Goal: Task Accomplishment & Management: Manage account settings

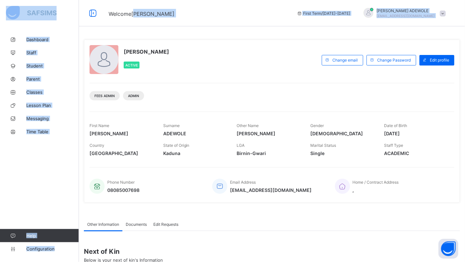
drag, startPoint x: 0, startPoint y: 0, endPoint x: 110, endPoint y: -2, distance: 110.3
click at [110, 0] on html "Welcome [PERSON_NAME] First Term / [DATE]-[DATE] [PERSON_NAME] [EMAIL_ADDRESS][…" at bounding box center [232, 171] width 465 height 342
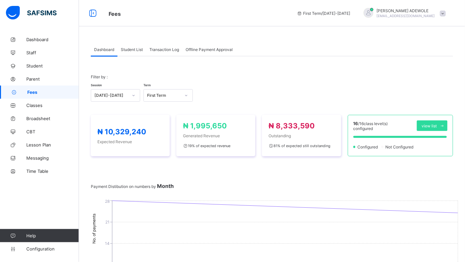
click at [136, 49] on span "Student List" at bounding box center [132, 49] width 22 height 5
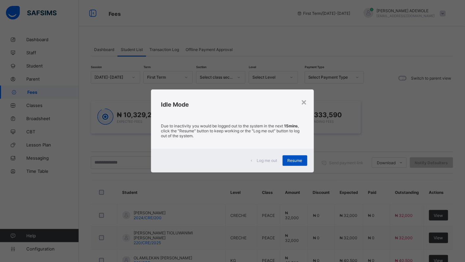
click at [295, 157] on div "Resume" at bounding box center [295, 160] width 25 height 11
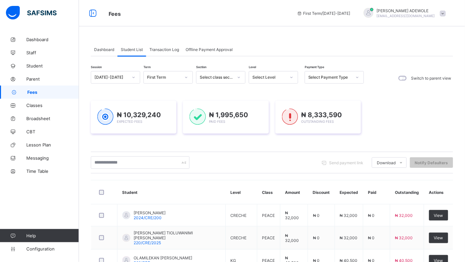
click at [292, 77] on icon at bounding box center [292, 77] width 2 height 1
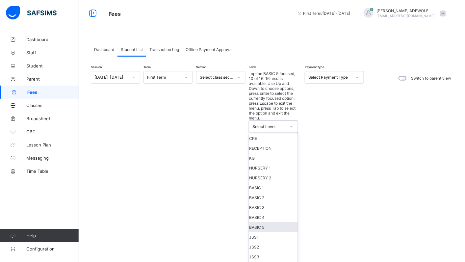
scroll to position [59, 0]
click at [269, 262] on div "SS1" at bounding box center [273, 267] width 49 height 10
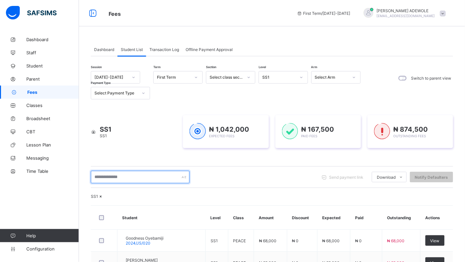
click at [130, 175] on input "text" at bounding box center [140, 177] width 99 height 13
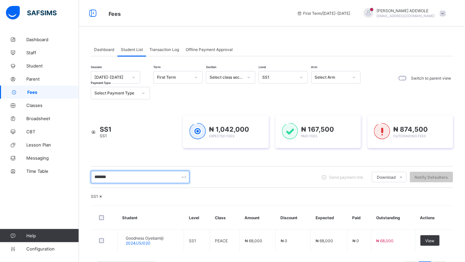
click at [129, 176] on input "*******" at bounding box center [140, 177] width 99 height 13
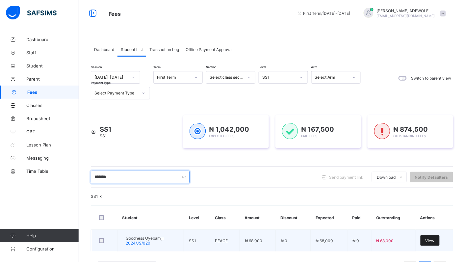
type input "*******"
click at [435, 243] on span "View" at bounding box center [430, 240] width 9 height 5
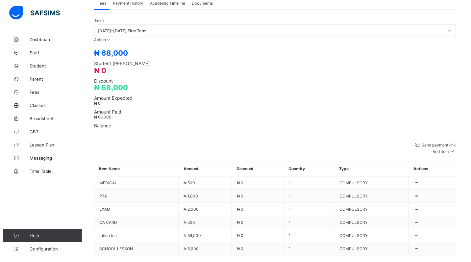
scroll to position [226, 0]
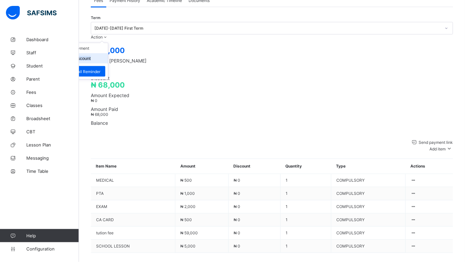
click at [91, 56] on button "Manage Discount" at bounding box center [74, 58] width 34 height 5
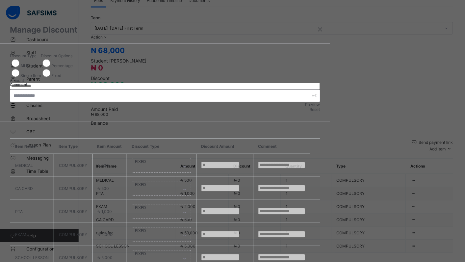
type input "*"
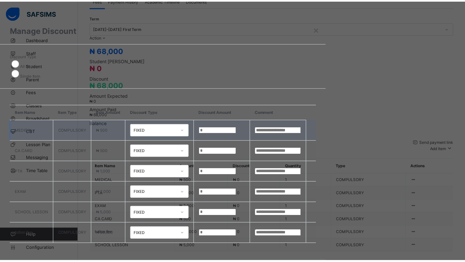
scroll to position [22, 0]
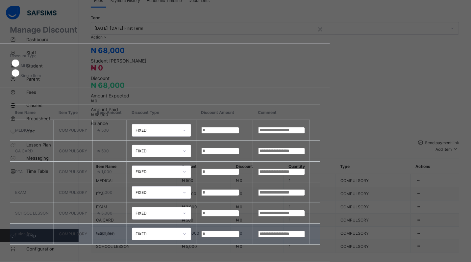
click at [253, 224] on td "*" at bounding box center [225, 234] width 57 height 21
click at [239, 231] on input "*" at bounding box center [220, 234] width 38 height 7
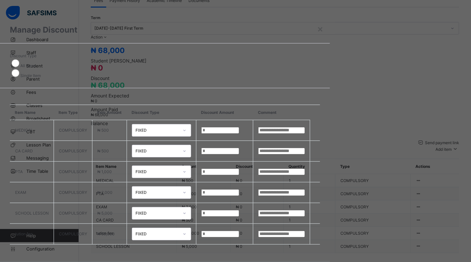
type input "*****"
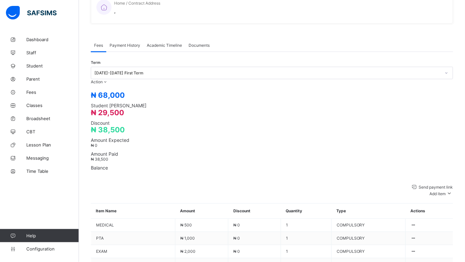
scroll to position [226, 0]
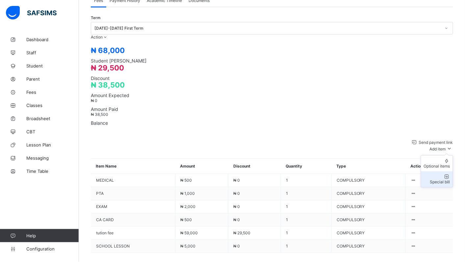
click at [446, 180] on div "Special bill" at bounding box center [437, 182] width 26 height 5
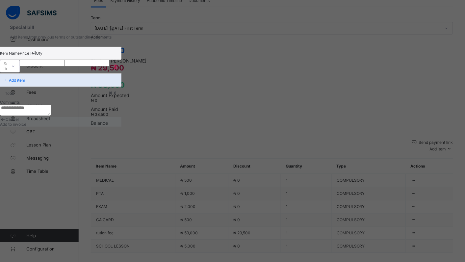
drag, startPoint x: 277, startPoint y: 167, endPoint x: 293, endPoint y: 186, distance: 25.7
click at [121, 117] on div "Item Name Price [₦] Qty Select item * Add item Total ₦ 0 Comments" at bounding box center [60, 82] width 121 height 70
click at [15, 69] on icon at bounding box center [13, 66] width 4 height 7
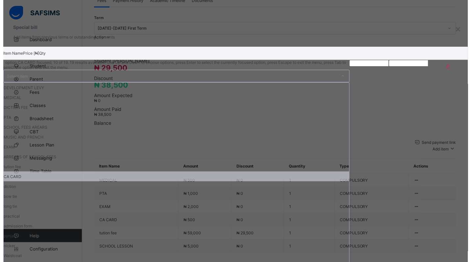
scroll to position [62, 0]
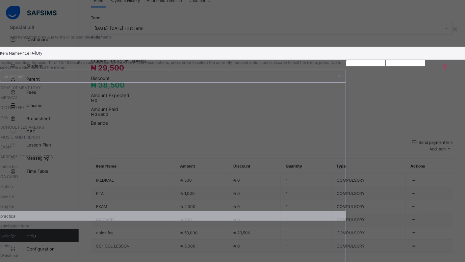
click at [171, 211] on div "practical" at bounding box center [173, 216] width 346 height 10
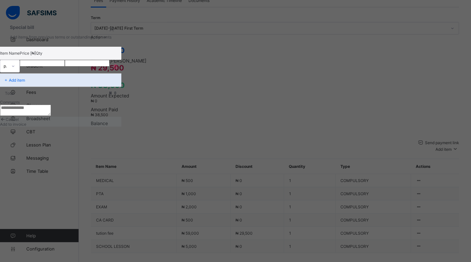
drag, startPoint x: 236, startPoint y: 105, endPoint x: 248, endPoint y: 95, distance: 15.0
click at [65, 66] on input "number" at bounding box center [42, 63] width 45 height 7
type input "****"
click at [26, 127] on span "Add to invoice" at bounding box center [13, 124] width 26 height 5
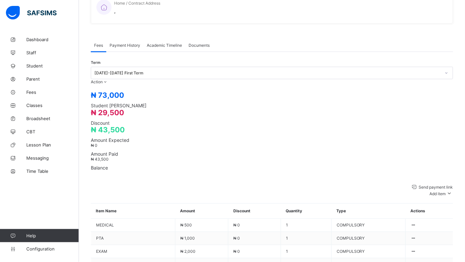
scroll to position [226, 0]
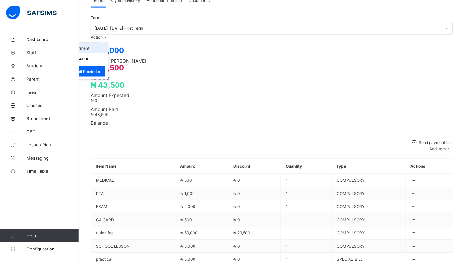
click at [108, 43] on li "Receive Payment" at bounding box center [81, 48] width 54 height 10
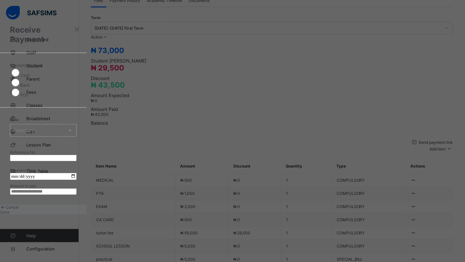
click at [77, 124] on div "Bank Select bank" at bounding box center [43, 130] width 67 height 13
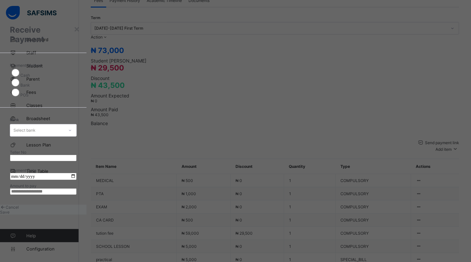
click at [72, 127] on icon at bounding box center [70, 130] width 4 height 7
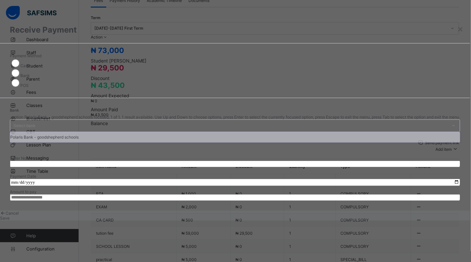
click at [226, 136] on div "Polaris Bank - goodshepherd schools" at bounding box center [235, 137] width 450 height 10
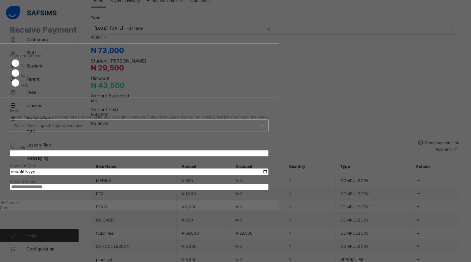
click at [269, 168] on input "date" at bounding box center [139, 171] width 259 height 7
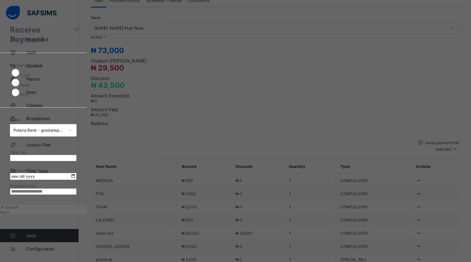
click at [77, 173] on input "date" at bounding box center [43, 176] width 67 height 7
type input "**********"
click at [77, 190] on input "currency" at bounding box center [43, 191] width 67 height 7
type input "********"
click at [10, 215] on span "Save" at bounding box center [5, 212] width 10 height 5
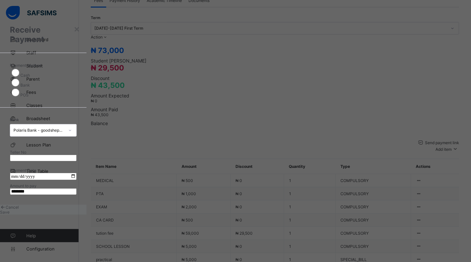
click at [77, 155] on input "text" at bounding box center [43, 158] width 67 height 7
type input "*****"
click at [10, 215] on span "Save" at bounding box center [5, 212] width 10 height 5
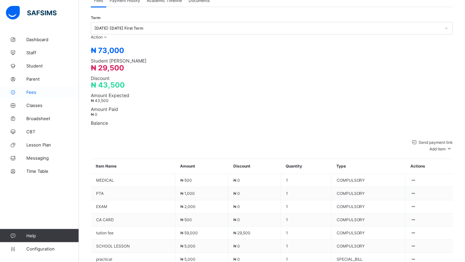
click at [30, 93] on span "Fees" at bounding box center [52, 92] width 53 height 5
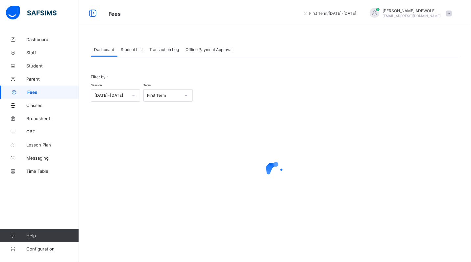
click at [140, 50] on span "Student List" at bounding box center [132, 49] width 22 height 5
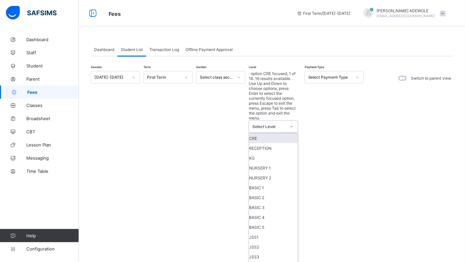
click at [291, 126] on icon at bounding box center [292, 126] width 2 height 1
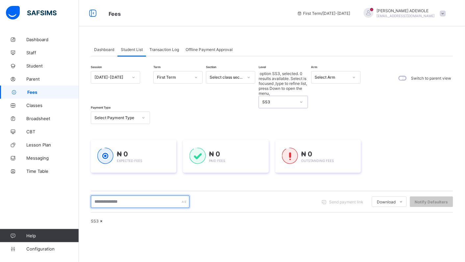
click at [132, 196] on input "text" at bounding box center [140, 202] width 99 height 13
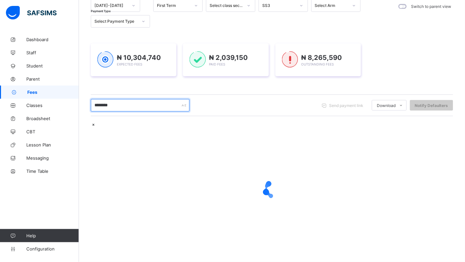
scroll to position [90, 0]
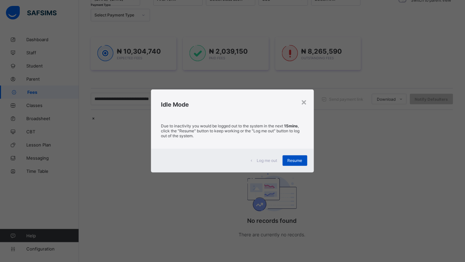
click at [288, 160] on span "Resume" at bounding box center [295, 160] width 15 height 5
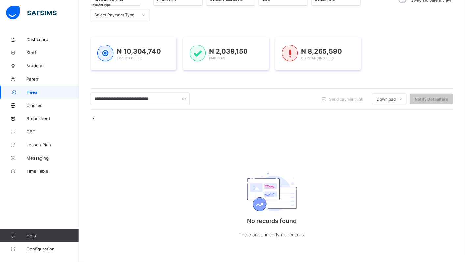
drag, startPoint x: 241, startPoint y: 54, endPoint x: 183, endPoint y: 74, distance: 61.5
click at [183, 74] on div "**********" at bounding box center [272, 122] width 362 height 259
click at [92, 185] on div "No records found There are currently no records." at bounding box center [272, 184] width 362 height 136
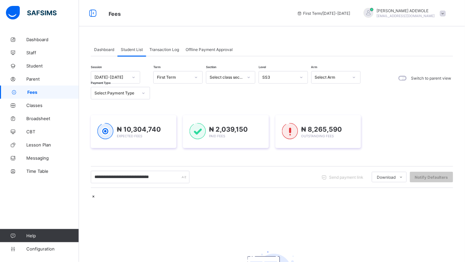
click at [300, 79] on icon at bounding box center [302, 77] width 4 height 7
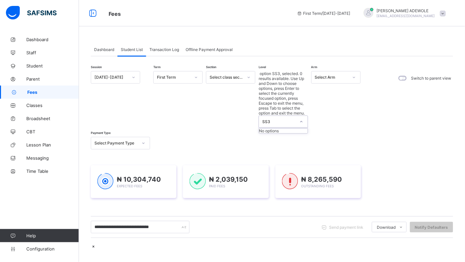
click at [296, 117] on div at bounding box center [301, 122] width 11 height 11
click at [301, 119] on icon at bounding box center [302, 122] width 4 height 7
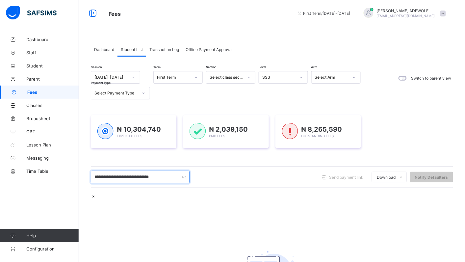
click at [172, 176] on input "**********" at bounding box center [140, 177] width 99 height 13
type input "*"
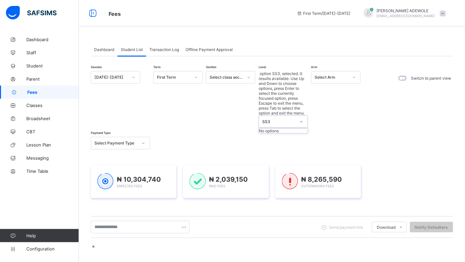
click at [300, 119] on icon at bounding box center [302, 122] width 4 height 7
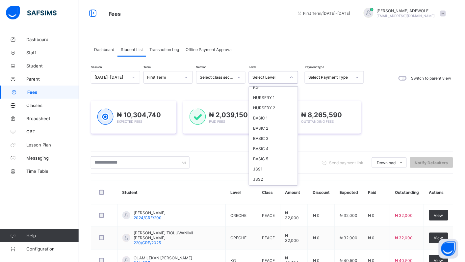
scroll to position [59, 0]
click at [262, 150] on div "JSS3" at bounding box center [273, 155] width 49 height 10
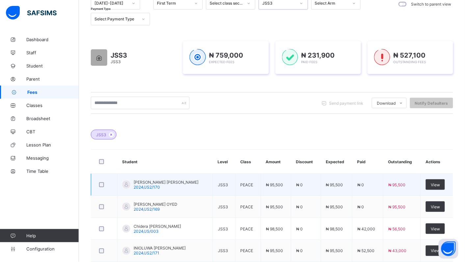
scroll to position [78, 0]
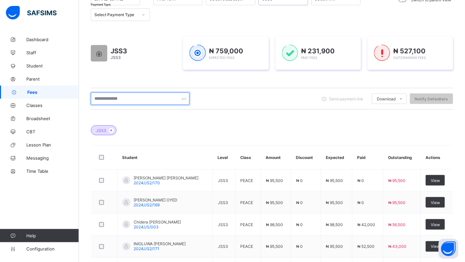
click at [130, 97] on input "text" at bounding box center [140, 98] width 99 height 13
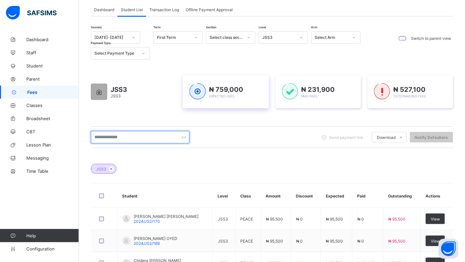
scroll to position [40, 0]
click at [212, 140] on div "Send payment link Download Students Payment Students Payment Status Student Ite…" at bounding box center [272, 137] width 362 height 13
click at [300, 37] on icon at bounding box center [302, 38] width 4 height 7
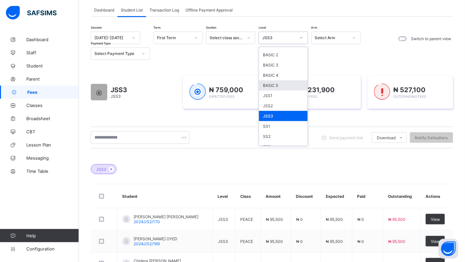
scroll to position [59, 0]
click at [263, 123] on div "SS1" at bounding box center [283, 125] width 49 height 10
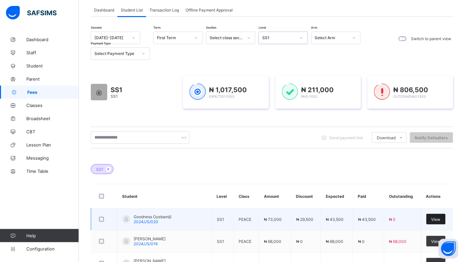
click at [438, 220] on span "View" at bounding box center [436, 219] width 9 height 5
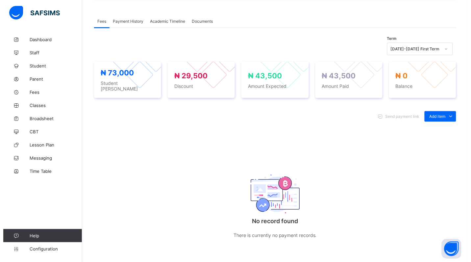
scroll to position [197, 0]
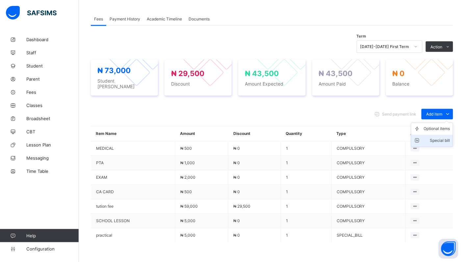
click at [439, 138] on div "Special bill" at bounding box center [437, 141] width 26 height 7
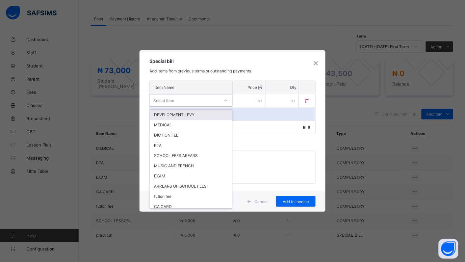
click at [226, 99] on icon at bounding box center [226, 100] width 4 height 7
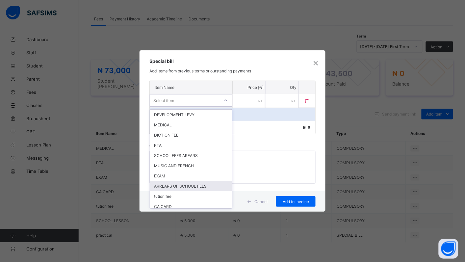
click at [213, 184] on div "ARREARS OF SCHOOL FEES" at bounding box center [191, 186] width 82 height 10
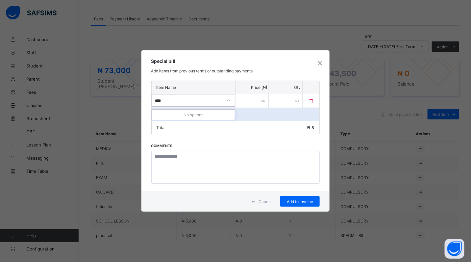
type input "*****"
click at [177, 99] on div "16500" at bounding box center [187, 100] width 70 height 9
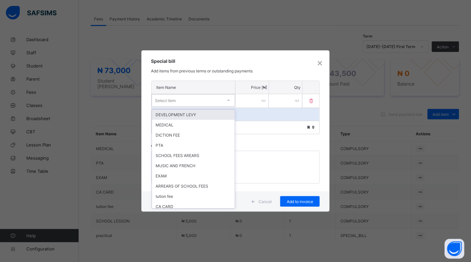
click at [227, 99] on icon at bounding box center [229, 100] width 4 height 7
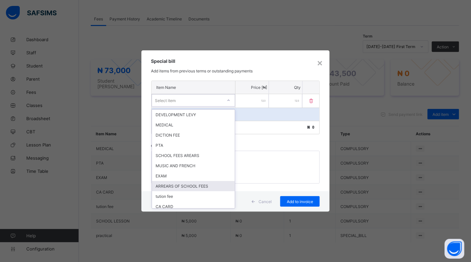
click at [188, 181] on div "ARREARS OF SCHOOL FEES" at bounding box center [193, 186] width 83 height 10
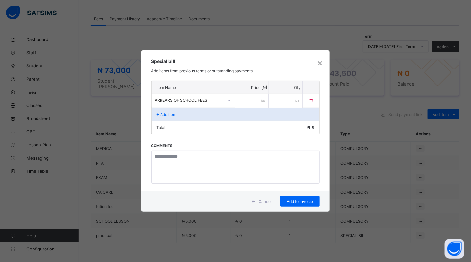
click at [248, 99] on input "number" at bounding box center [252, 100] width 33 height 13
type input "*****"
drag, startPoint x: 337, startPoint y: 146, endPoint x: 305, endPoint y: 175, distance: 43.1
click at [305, 175] on div "× Special bill Add items from previous terms or outstanding payments Item Name …" at bounding box center [235, 131] width 471 height 262
click at [307, 203] on span "Add to invoice" at bounding box center [300, 201] width 30 height 5
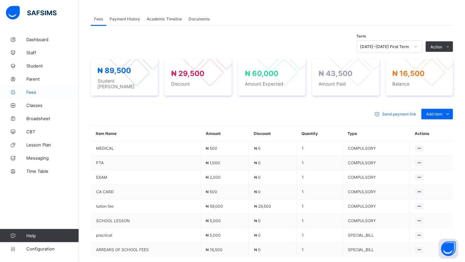
click at [35, 96] on link "Fees" at bounding box center [39, 92] width 79 height 13
click at [33, 94] on span "Fees" at bounding box center [52, 92] width 53 height 5
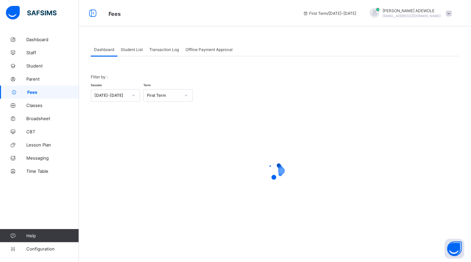
click at [137, 50] on span "Student List" at bounding box center [132, 49] width 22 height 5
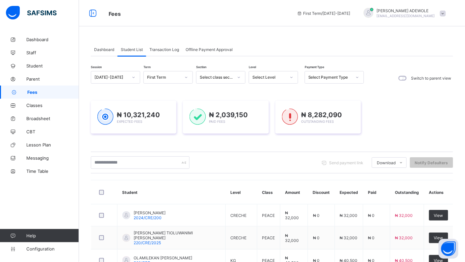
click at [292, 76] on icon at bounding box center [292, 77] width 4 height 7
click at [292, 77] on icon at bounding box center [292, 77] width 4 height 7
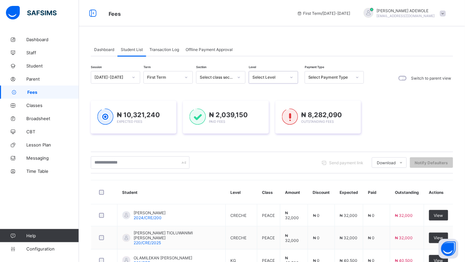
click at [292, 77] on icon at bounding box center [292, 77] width 4 height 7
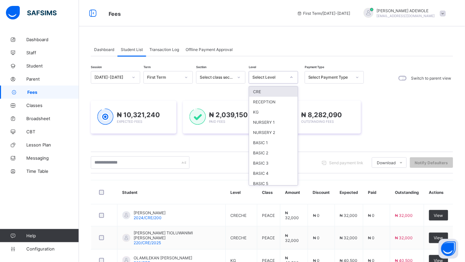
click at [292, 77] on icon at bounding box center [292, 77] width 4 height 7
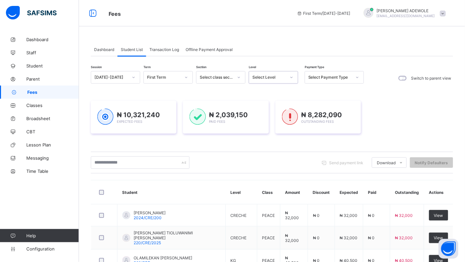
click at [291, 77] on icon at bounding box center [292, 77] width 4 height 7
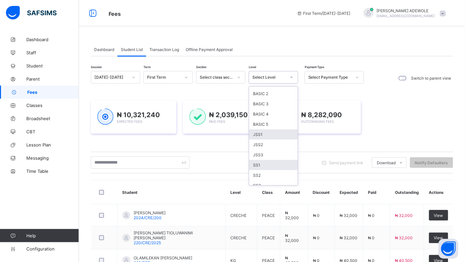
click at [258, 131] on div "JSS1" at bounding box center [273, 134] width 49 height 10
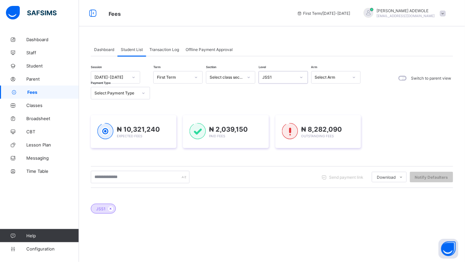
click at [258, 131] on div "₦ 2,039,150 Paid Fees" at bounding box center [226, 131] width 72 height 17
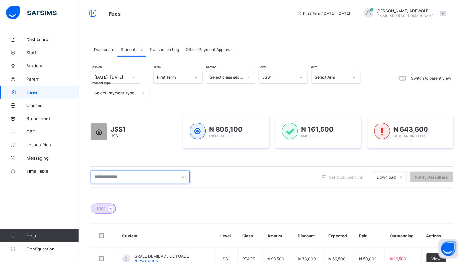
click at [143, 176] on input "text" at bounding box center [140, 177] width 99 height 13
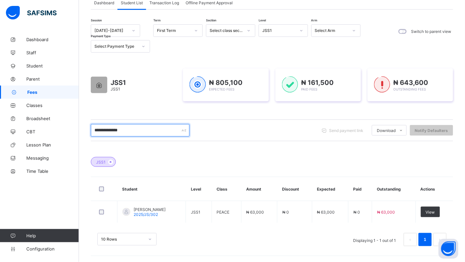
scroll to position [48, 0]
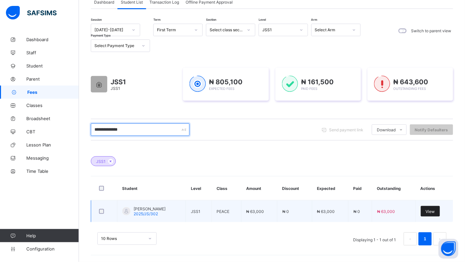
type input "**********"
click at [435, 213] on span "View" at bounding box center [430, 211] width 9 height 5
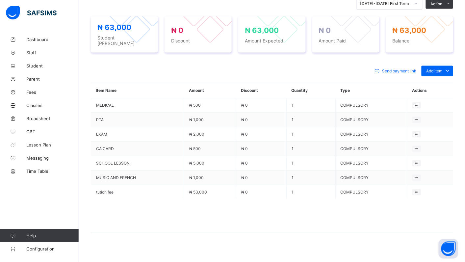
scroll to position [161, 0]
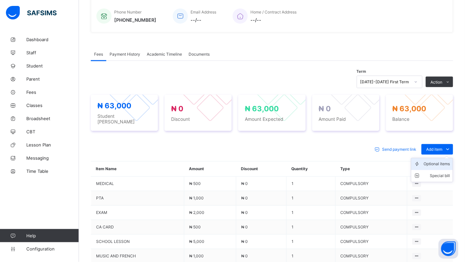
click at [440, 161] on div "Optional items" at bounding box center [437, 164] width 26 height 7
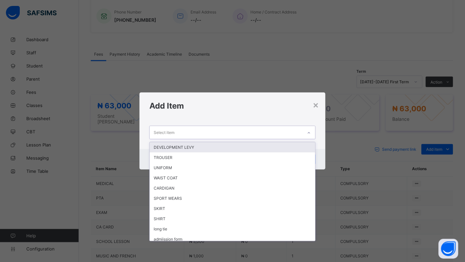
click at [311, 133] on icon at bounding box center [309, 133] width 4 height 7
click at [179, 149] on div "DEVELOPMENT LEVY" at bounding box center [233, 147] width 166 height 10
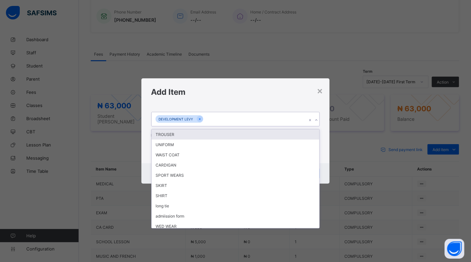
click at [319, 120] on div at bounding box center [316, 120] width 6 height 11
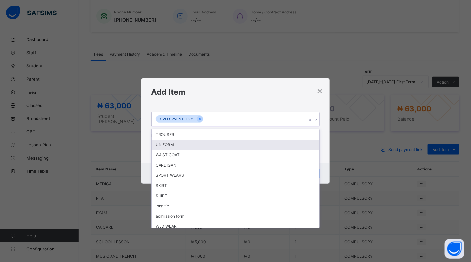
click at [179, 144] on div "UNIFORM" at bounding box center [236, 145] width 168 height 10
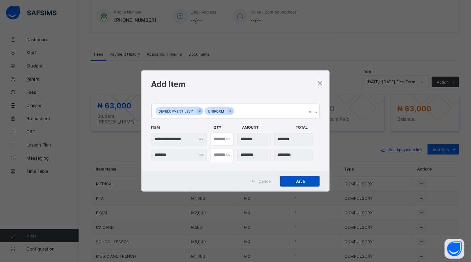
click at [286, 181] on span "Save" at bounding box center [300, 181] width 30 height 5
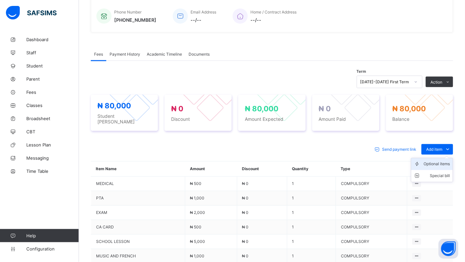
click at [441, 161] on div "Optional items" at bounding box center [437, 164] width 26 height 7
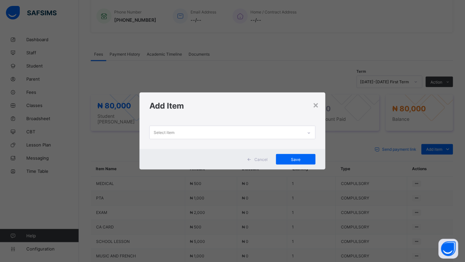
click at [311, 134] on icon at bounding box center [309, 133] width 4 height 7
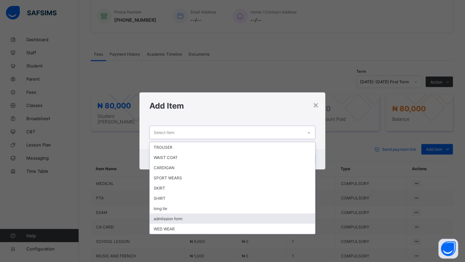
drag, startPoint x: 174, startPoint y: 218, endPoint x: 175, endPoint y: 214, distance: 3.9
click at [174, 217] on div "admiission form" at bounding box center [233, 219] width 166 height 10
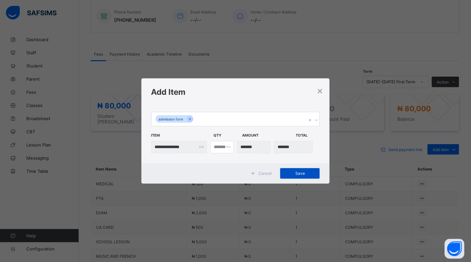
click at [300, 174] on span "Save" at bounding box center [300, 173] width 30 height 5
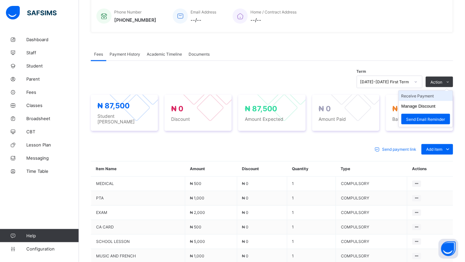
click at [428, 96] on li "Receive Payment" at bounding box center [426, 96] width 54 height 10
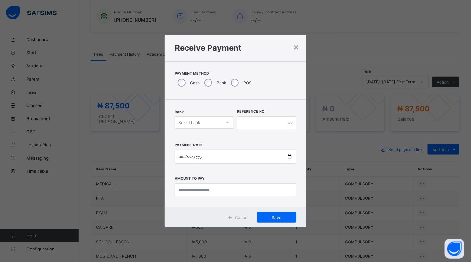
click at [229, 122] on icon at bounding box center [227, 122] width 4 height 7
click at [225, 144] on div "Polaris Bank - goodshepherd schools" at bounding box center [204, 139] width 59 height 15
click at [291, 157] on input "date" at bounding box center [236, 157] width 122 height 14
type input "**********"
click at [223, 193] on input "currency" at bounding box center [236, 190] width 122 height 14
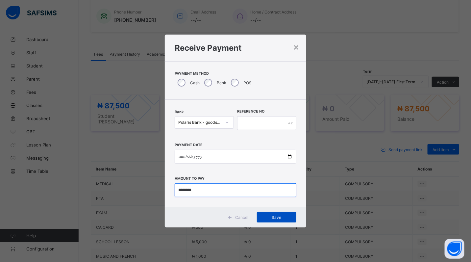
type input "********"
click at [278, 218] on span "Save" at bounding box center [277, 217] width 30 height 5
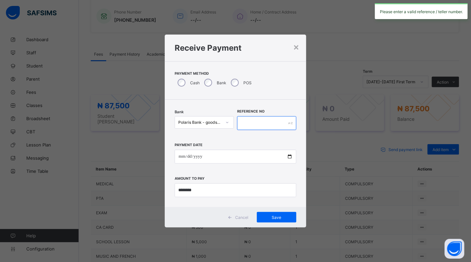
click at [254, 125] on input "text" at bounding box center [266, 123] width 59 height 14
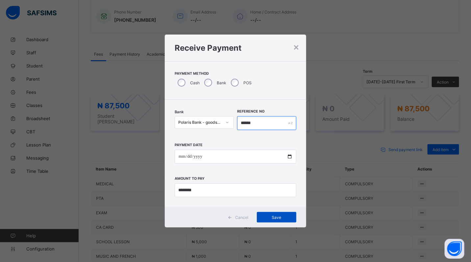
type input "******"
click at [280, 218] on span "Save" at bounding box center [277, 217] width 30 height 5
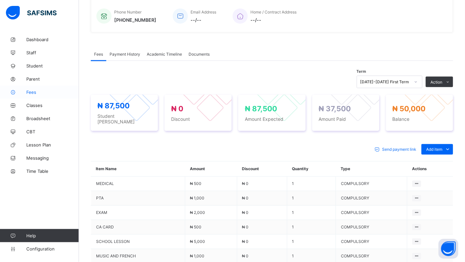
click at [30, 92] on span "Fees" at bounding box center [52, 92] width 53 height 5
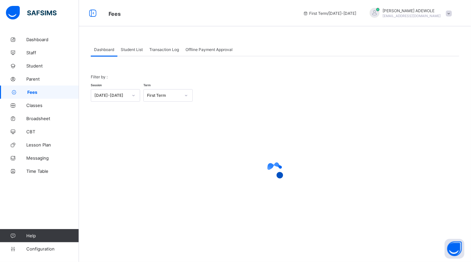
click at [133, 49] on span "Student List" at bounding box center [132, 49] width 22 height 5
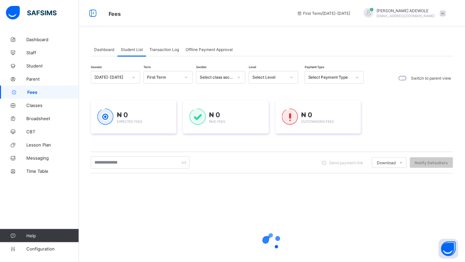
click at [293, 77] on icon at bounding box center [292, 77] width 4 height 7
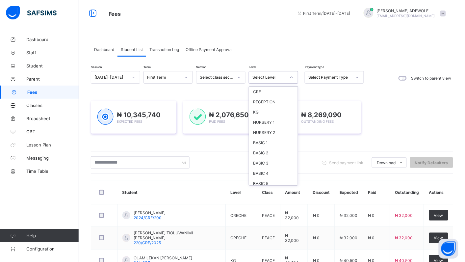
click at [261, 189] on div "JSS1" at bounding box center [273, 194] width 49 height 10
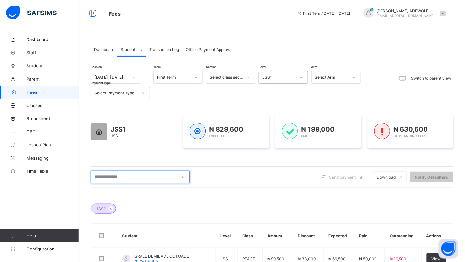
click at [127, 179] on input "text" at bounding box center [140, 177] width 99 height 13
type input "**********"
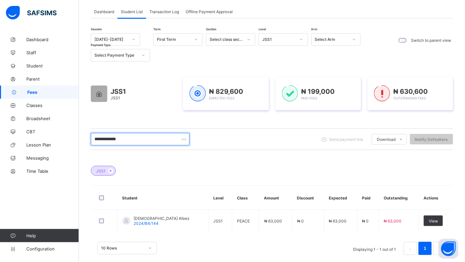
scroll to position [48, 0]
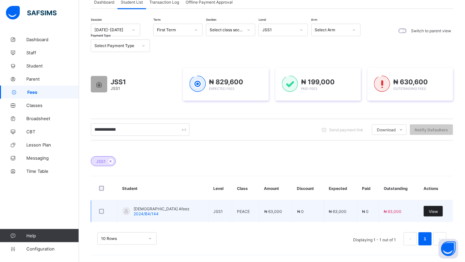
click at [435, 211] on span "View" at bounding box center [433, 211] width 9 height 5
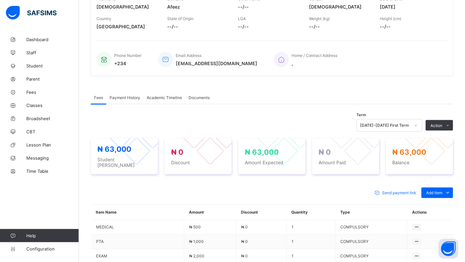
scroll to position [197, 0]
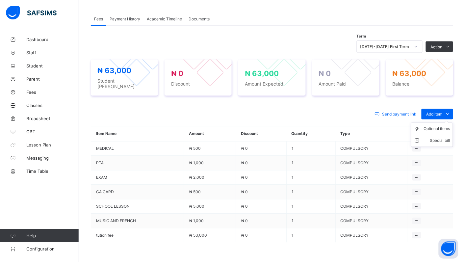
click at [448, 123] on ul "Optional items Special bill" at bounding box center [432, 135] width 42 height 24
click at [448, 126] on div "Optional items" at bounding box center [437, 129] width 26 height 7
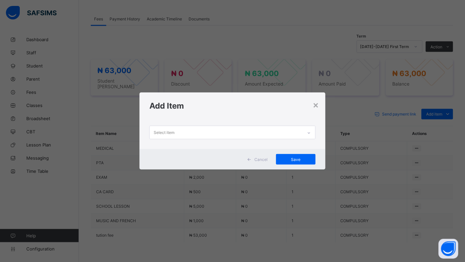
click at [309, 132] on icon at bounding box center [309, 133] width 4 height 7
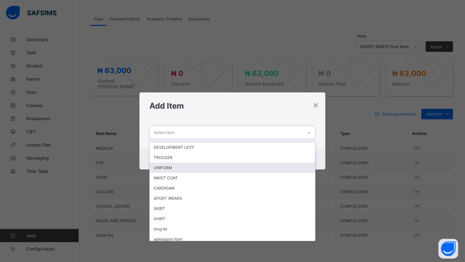
click at [277, 167] on div "UNIFORM" at bounding box center [233, 168] width 166 height 10
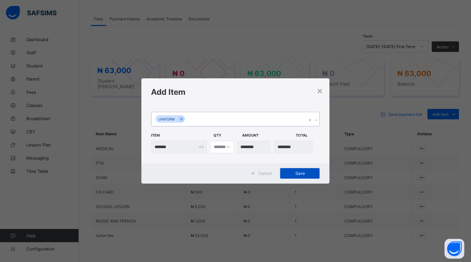
click at [303, 169] on div "Save" at bounding box center [300, 173] width 40 height 11
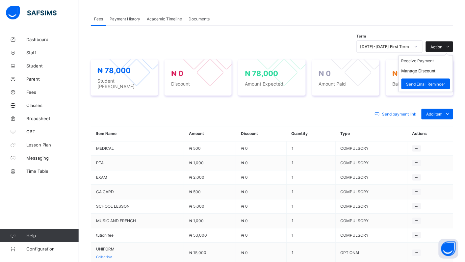
click at [441, 43] on div "Action" at bounding box center [439, 46] width 27 height 11
click at [436, 59] on li "Receive Payment" at bounding box center [426, 61] width 54 height 10
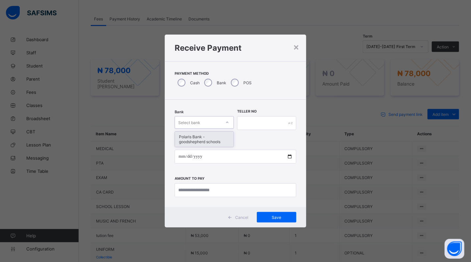
click at [226, 120] on icon at bounding box center [227, 122] width 4 height 7
click at [227, 137] on div "Polaris Bank - goodshepherd schools" at bounding box center [204, 139] width 59 height 15
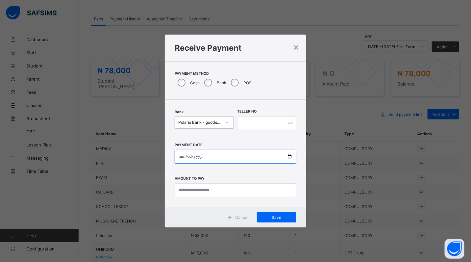
click at [291, 155] on input "date" at bounding box center [236, 157] width 122 height 14
type input "**********"
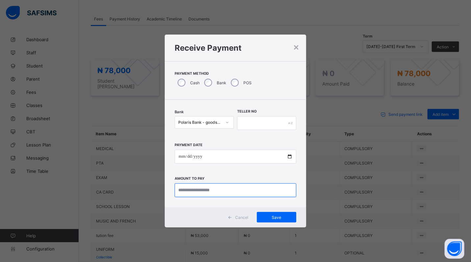
click at [225, 191] on input "currency" at bounding box center [236, 190] width 122 height 14
type input "********"
click at [279, 216] on span "Save" at bounding box center [277, 217] width 30 height 5
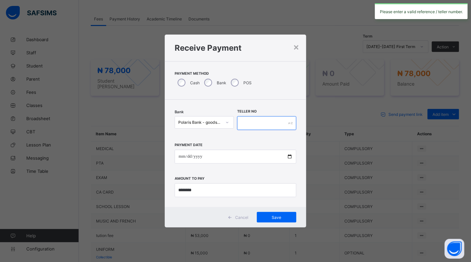
click at [243, 124] on input "text" at bounding box center [266, 123] width 59 height 14
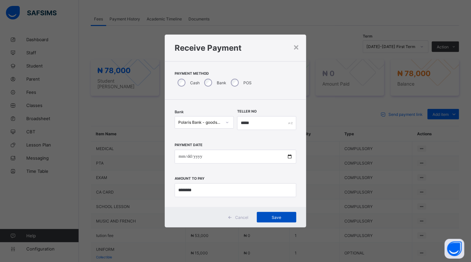
click at [271, 214] on div "Save" at bounding box center [277, 217] width 40 height 11
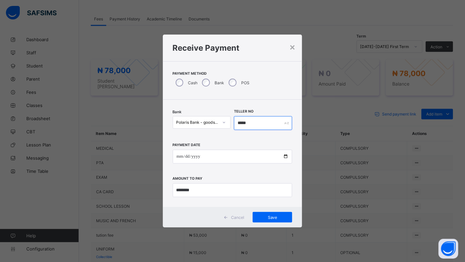
click at [252, 121] on input "*****" at bounding box center [263, 123] width 58 height 14
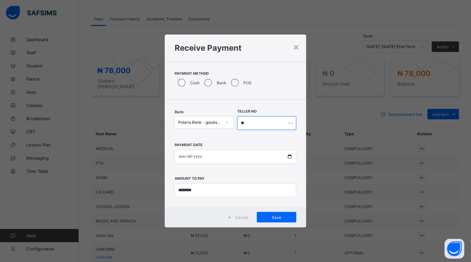
type input "*"
click at [281, 214] on div "Save" at bounding box center [277, 217] width 40 height 11
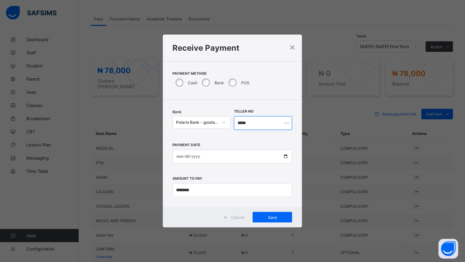
click at [252, 124] on input "*****" at bounding box center [263, 123] width 58 height 14
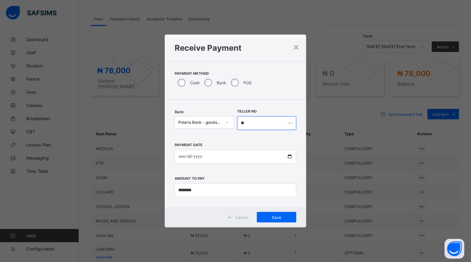
type input "*"
type input "******"
click at [274, 219] on span "Save" at bounding box center [277, 217] width 30 height 5
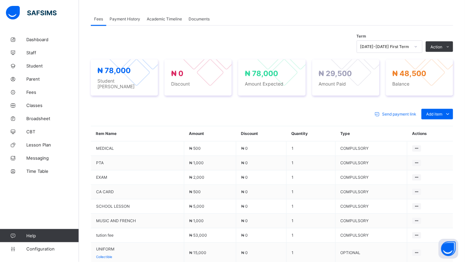
click at [121, 15] on div "Payment History" at bounding box center [124, 18] width 37 height 13
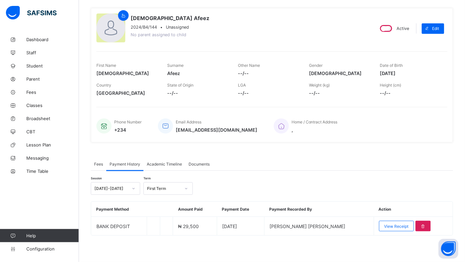
scroll to position [50, 0]
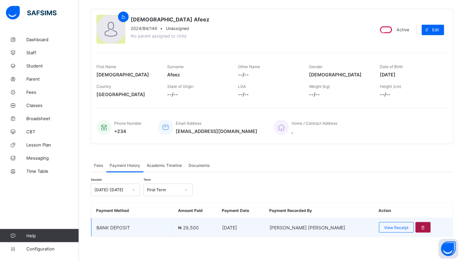
click at [427, 228] on div at bounding box center [423, 227] width 15 height 11
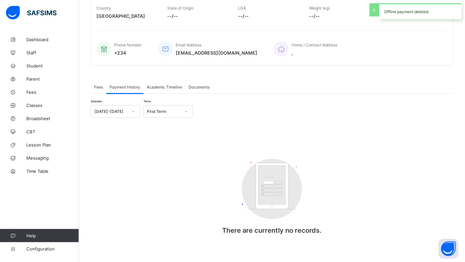
scroll to position [134, 0]
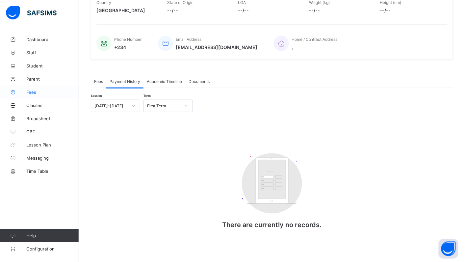
click at [32, 93] on span "Fees" at bounding box center [52, 92] width 53 height 5
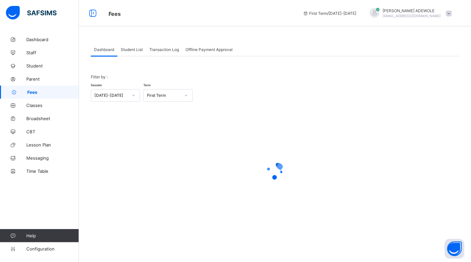
click at [129, 48] on span "Student List" at bounding box center [132, 49] width 22 height 5
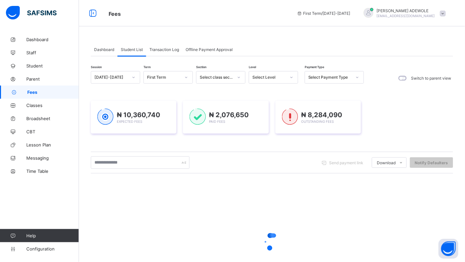
click at [290, 78] on icon at bounding box center [292, 77] width 4 height 7
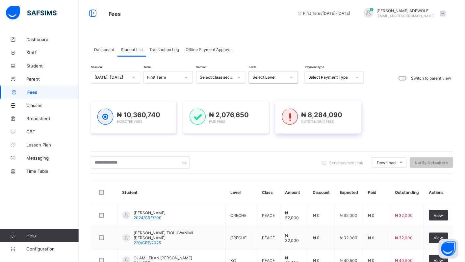
drag, startPoint x: 290, startPoint y: 78, endPoint x: 288, endPoint y: 116, distance: 38.2
click at [288, 116] on img at bounding box center [290, 117] width 16 height 16
click at [292, 78] on icon at bounding box center [292, 77] width 4 height 7
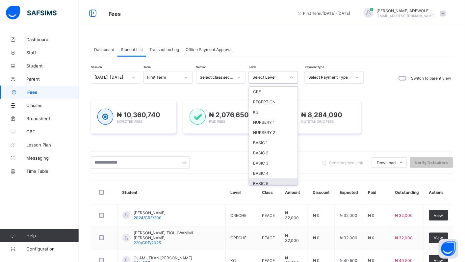
scroll to position [37, 0]
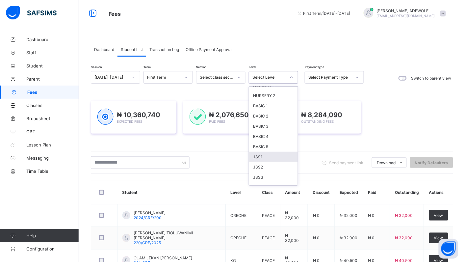
click at [262, 154] on div "JSS1" at bounding box center [273, 157] width 49 height 10
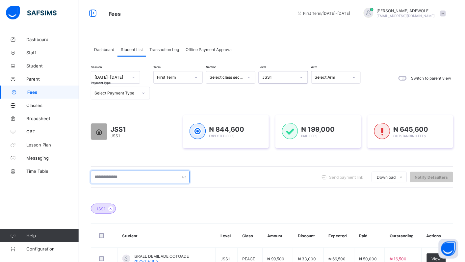
click at [143, 175] on input "text" at bounding box center [140, 177] width 99 height 13
click at [143, 175] on input "****" at bounding box center [140, 177] width 99 height 13
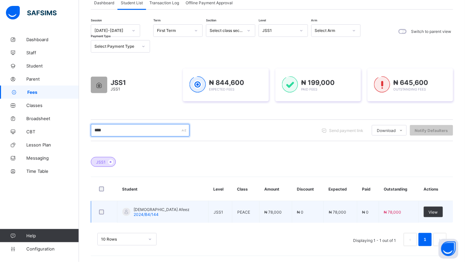
scroll to position [48, 0]
type input "****"
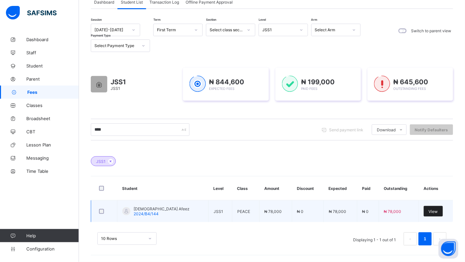
click at [438, 211] on span "View" at bounding box center [433, 211] width 9 height 5
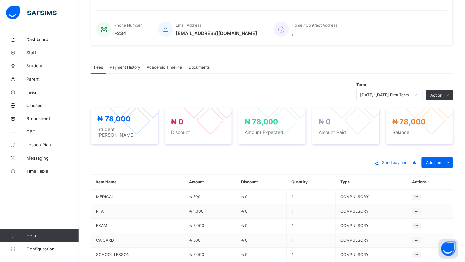
scroll to position [157, 0]
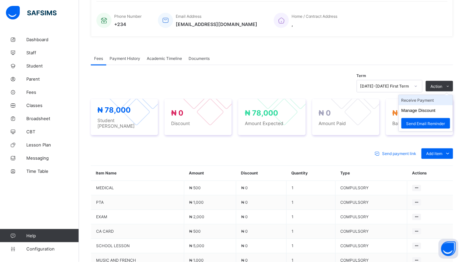
click at [432, 99] on li "Receive Payment" at bounding box center [426, 100] width 54 height 10
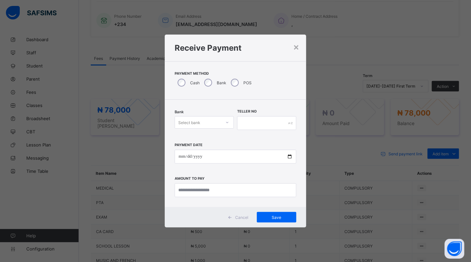
click at [225, 122] on icon at bounding box center [227, 122] width 4 height 7
click at [223, 137] on div "Polaris Bank - goodshepherd schools" at bounding box center [204, 139] width 59 height 15
click at [289, 157] on input "date" at bounding box center [236, 157] width 122 height 14
type input "**********"
click at [223, 192] on input "currency" at bounding box center [236, 190] width 122 height 14
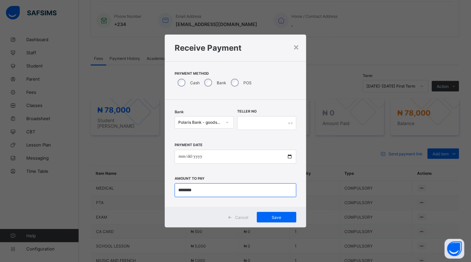
type input "********"
click at [246, 121] on input "text" at bounding box center [266, 123] width 59 height 14
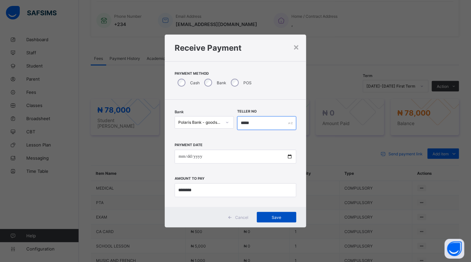
type input "*****"
click at [277, 216] on span "Save" at bounding box center [277, 217] width 30 height 5
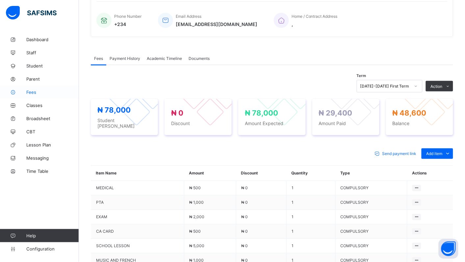
click at [31, 94] on span "Fees" at bounding box center [52, 92] width 53 height 5
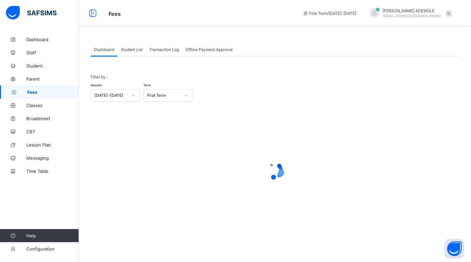
click at [136, 52] on div "Student List" at bounding box center [132, 49] width 29 height 13
click at [135, 49] on span "Student List" at bounding box center [132, 49] width 22 height 5
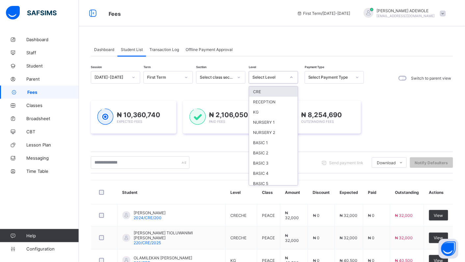
click at [293, 79] on icon at bounding box center [292, 77] width 4 height 7
click at [270, 148] on div "BASIC 2" at bounding box center [273, 153] width 49 height 10
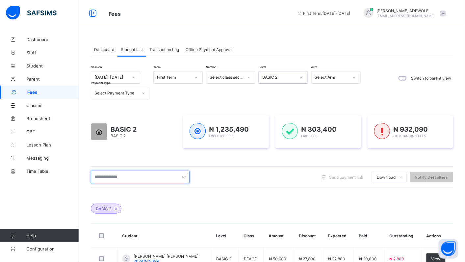
click at [134, 174] on input "text" at bounding box center [140, 177] width 99 height 13
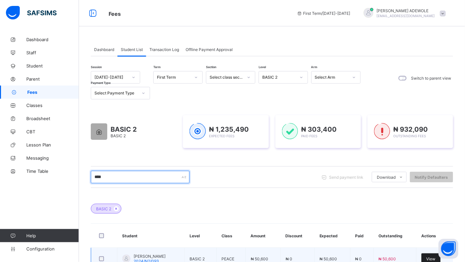
type input "****"
click at [438, 256] on div "View" at bounding box center [431, 258] width 19 height 11
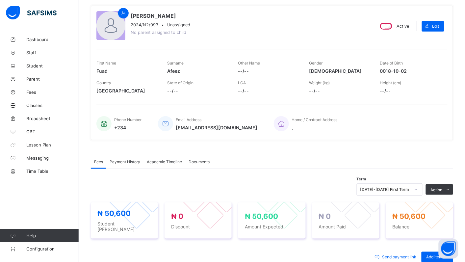
scroll to position [157, 0]
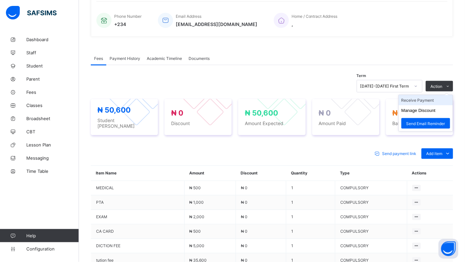
click at [422, 100] on li "Receive Payment" at bounding box center [426, 100] width 54 height 10
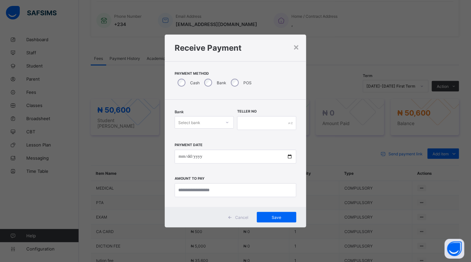
click at [227, 122] on icon at bounding box center [227, 122] width 4 height 7
click at [214, 139] on div "Polaris Bank - goodshepherd schools" at bounding box center [204, 139] width 59 height 15
click at [291, 155] on input "date" at bounding box center [236, 157] width 122 height 14
type input "**********"
click at [234, 195] on input "currency" at bounding box center [236, 190] width 122 height 14
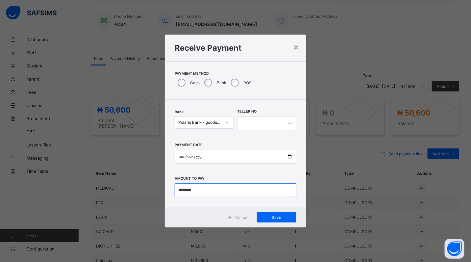
type input "********"
click at [250, 123] on input "text" at bounding box center [266, 123] width 59 height 14
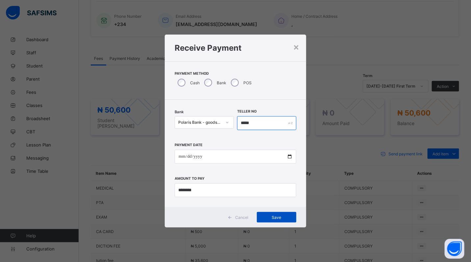
type input "*****"
click at [278, 218] on span "Save" at bounding box center [277, 217] width 30 height 5
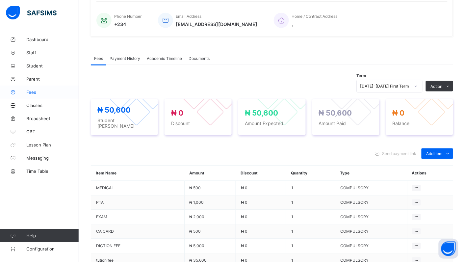
click at [33, 92] on span "Fees" at bounding box center [52, 92] width 53 height 5
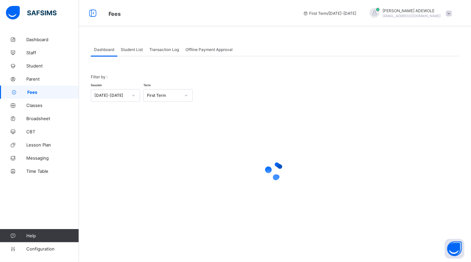
click at [33, 92] on span "Fees" at bounding box center [53, 92] width 52 height 5
click at [136, 50] on span "Student List" at bounding box center [132, 49] width 22 height 5
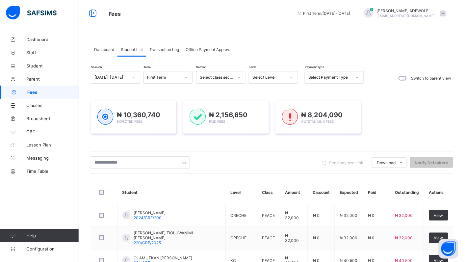
click at [290, 78] on icon at bounding box center [292, 77] width 4 height 7
click at [259, 170] on div "SS1" at bounding box center [273, 175] width 49 height 10
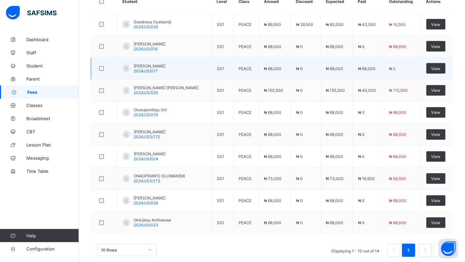
scroll to position [236, 0]
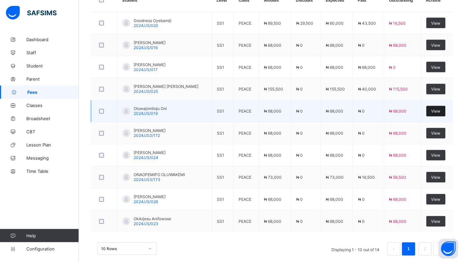
click at [441, 113] on span "View" at bounding box center [436, 111] width 9 height 5
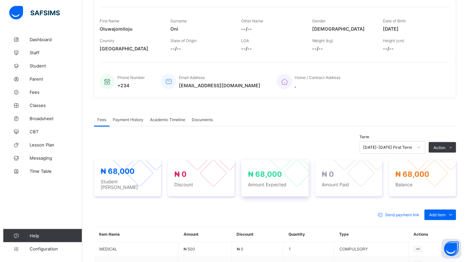
scroll to position [226, 0]
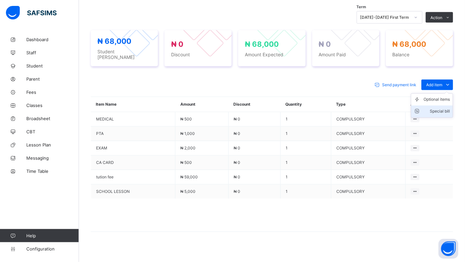
click at [448, 108] on div "Special bill" at bounding box center [437, 111] width 26 height 7
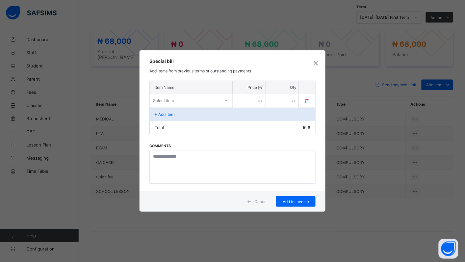
click at [223, 99] on div at bounding box center [226, 100] width 11 height 11
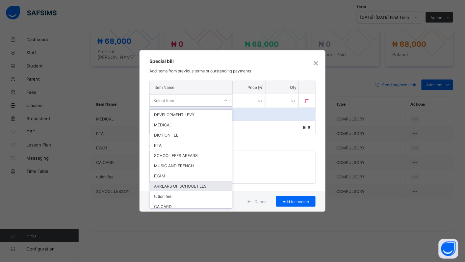
click at [211, 181] on div "ARREARS OF SCHOOL FEES" at bounding box center [191, 186] width 82 height 10
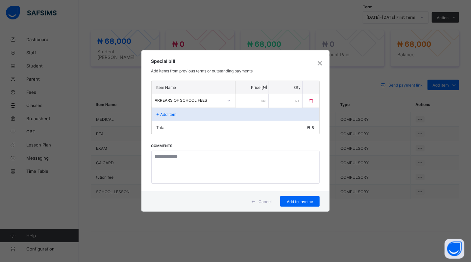
click at [242, 101] on input "number" at bounding box center [252, 100] width 33 height 13
type input "*****"
click at [300, 201] on span "Add to invoice" at bounding box center [300, 201] width 30 height 5
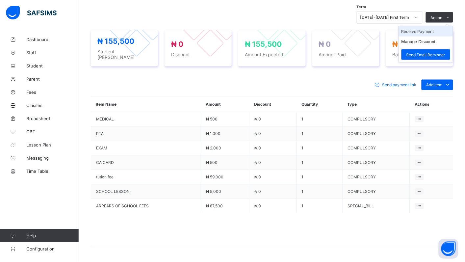
click at [429, 30] on li "Receive Payment" at bounding box center [426, 31] width 54 height 10
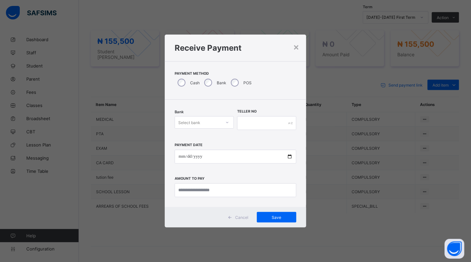
click at [227, 122] on icon at bounding box center [227, 122] width 4 height 7
click at [224, 138] on div "Polaris Bank - goodshepherd schools" at bounding box center [204, 139] width 59 height 15
click at [251, 120] on input "text" at bounding box center [266, 123] width 59 height 14
type input "******"
click at [289, 157] on input "date" at bounding box center [236, 157] width 122 height 14
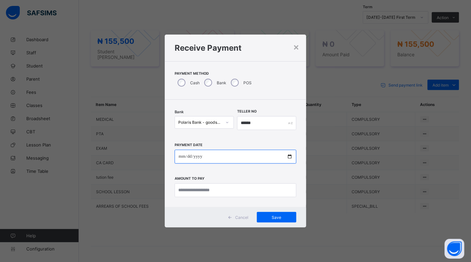
type input "**********"
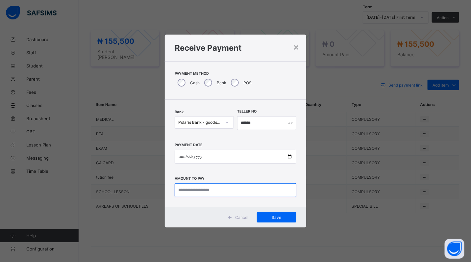
click at [224, 189] on input "currency" at bounding box center [236, 190] width 122 height 14
type input "********"
click at [277, 216] on span "Save" at bounding box center [277, 217] width 30 height 5
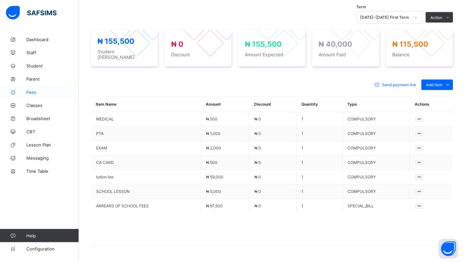
click at [33, 92] on span "Fees" at bounding box center [52, 92] width 53 height 5
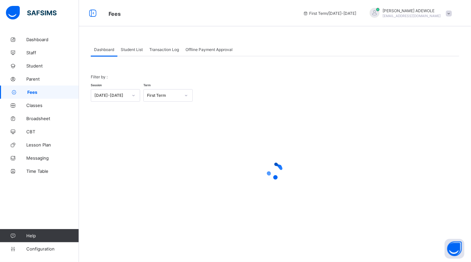
click at [134, 48] on span "Student List" at bounding box center [132, 49] width 22 height 5
click at [136, 51] on span "Student List" at bounding box center [132, 49] width 22 height 5
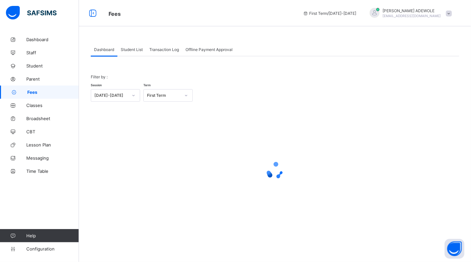
click at [136, 51] on span "Student List" at bounding box center [132, 49] width 22 height 5
click at [135, 51] on span "Student List" at bounding box center [132, 49] width 22 height 5
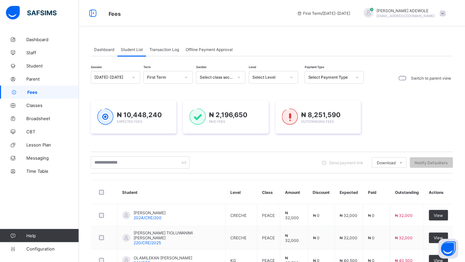
click at [292, 76] on icon at bounding box center [292, 77] width 4 height 7
click at [267, 150] on div "JSS2" at bounding box center [273, 154] width 49 height 10
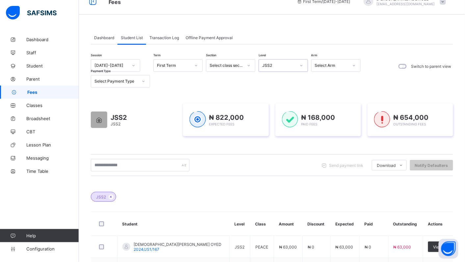
scroll to position [0, 0]
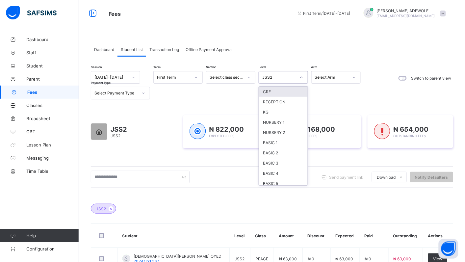
click at [304, 79] on div at bounding box center [301, 77] width 11 height 11
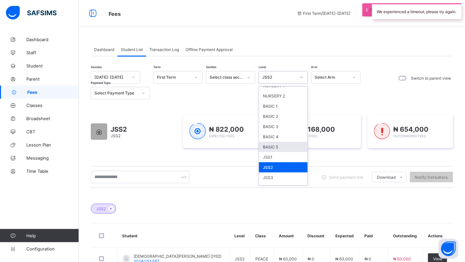
scroll to position [37, 0]
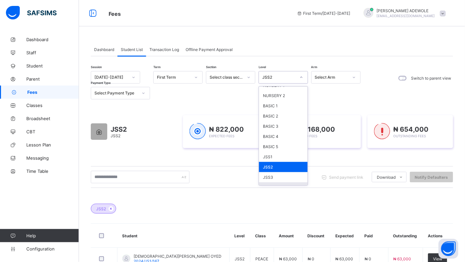
click at [280, 183] on div "SS1" at bounding box center [283, 187] width 49 height 10
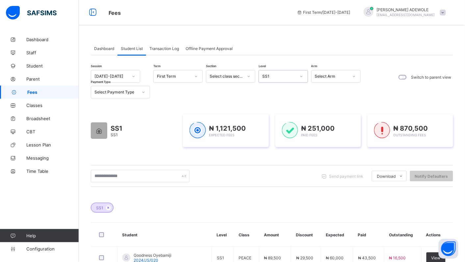
scroll to position [0, 0]
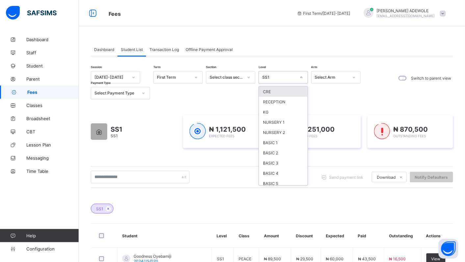
click at [302, 76] on icon at bounding box center [302, 77] width 4 height 7
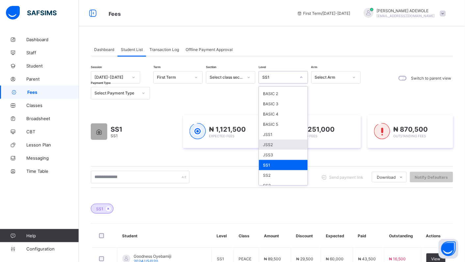
click at [268, 140] on div "JSS2" at bounding box center [283, 145] width 49 height 10
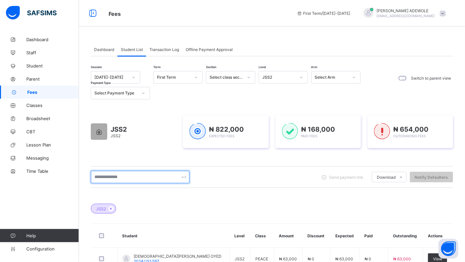
click at [132, 179] on input "text" at bounding box center [140, 177] width 99 height 13
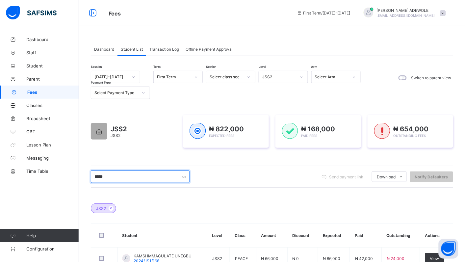
scroll to position [0, 0]
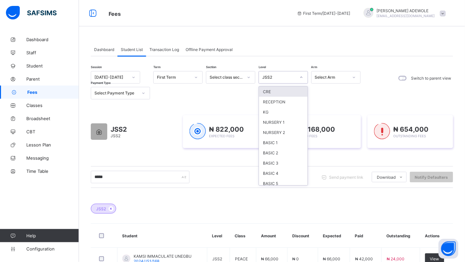
click at [301, 78] on icon at bounding box center [302, 77] width 4 height 7
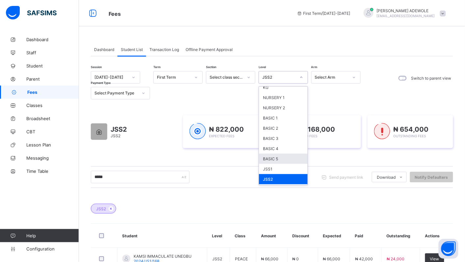
scroll to position [37, 0]
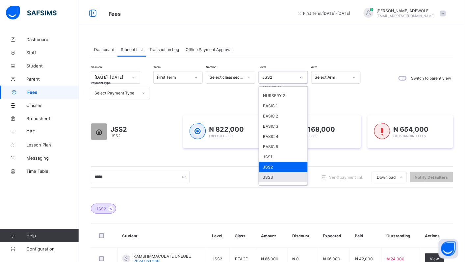
click at [284, 172] on div "JSS3" at bounding box center [283, 177] width 49 height 10
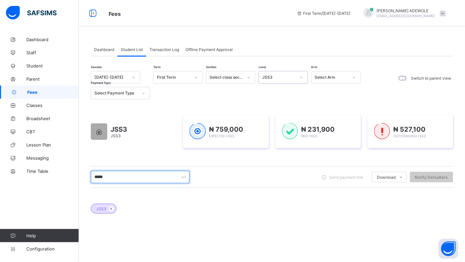
click at [147, 179] on input "*****" at bounding box center [140, 177] width 99 height 13
type input "*"
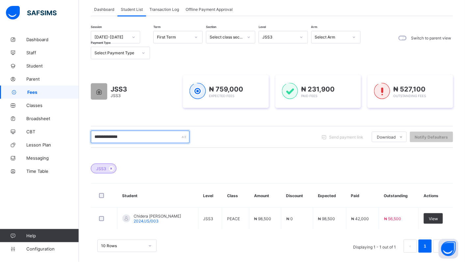
scroll to position [48, 0]
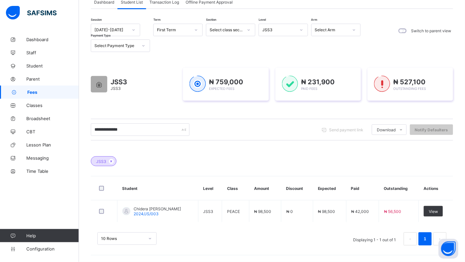
click at [302, 30] on icon at bounding box center [302, 30] width 4 height 7
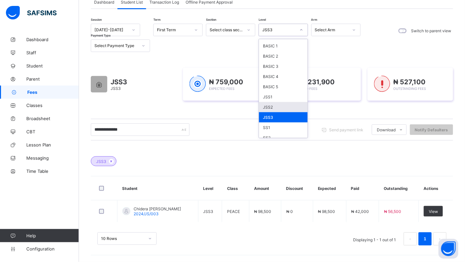
scroll to position [59, 0]
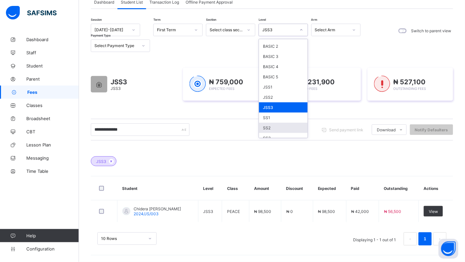
click at [275, 123] on div "SS2" at bounding box center [283, 128] width 49 height 10
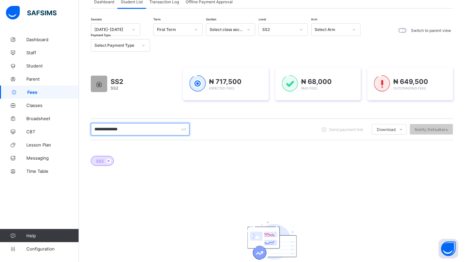
click at [132, 129] on input "**********" at bounding box center [140, 129] width 99 height 13
type input "*"
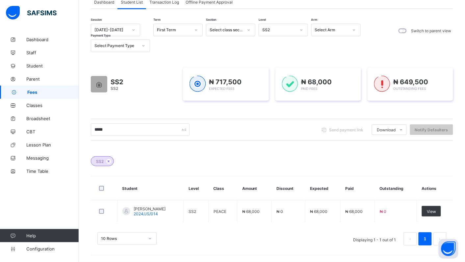
click at [302, 30] on icon at bounding box center [302, 30] width 4 height 7
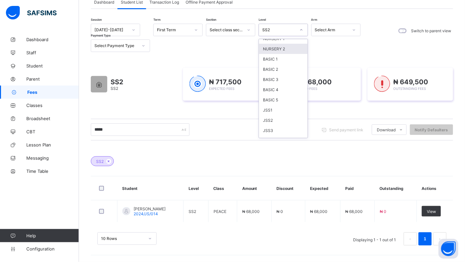
scroll to position [37, 0]
click at [268, 126] on div "JSS3" at bounding box center [283, 130] width 49 height 10
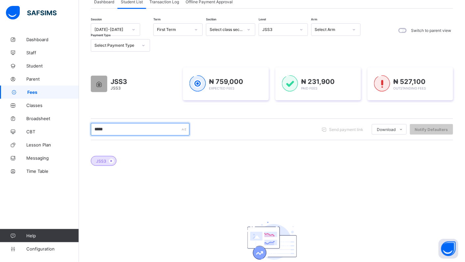
click at [130, 131] on input "*****" at bounding box center [140, 129] width 99 height 13
type input "*"
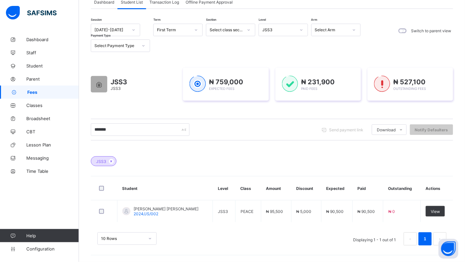
click at [301, 29] on icon at bounding box center [302, 30] width 4 height 7
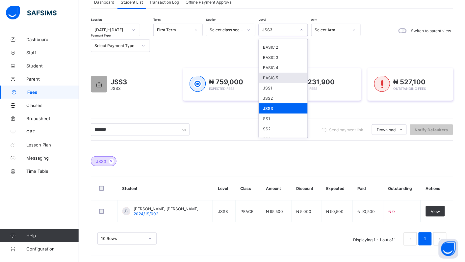
scroll to position [59, 0]
click at [279, 115] on div "SS1" at bounding box center [283, 118] width 49 height 10
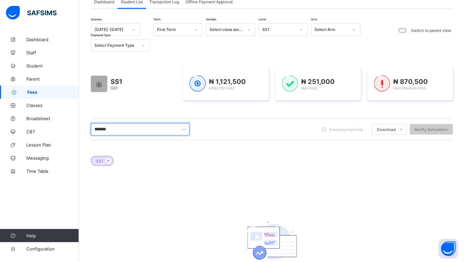
click at [121, 127] on input "*******" at bounding box center [140, 129] width 99 height 13
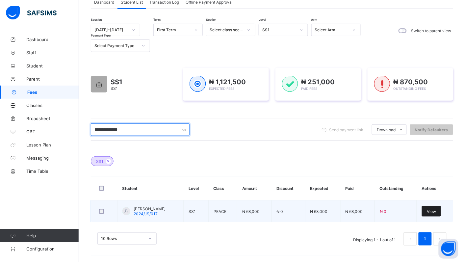
type input "**********"
click at [441, 212] on div "View" at bounding box center [431, 211] width 19 height 11
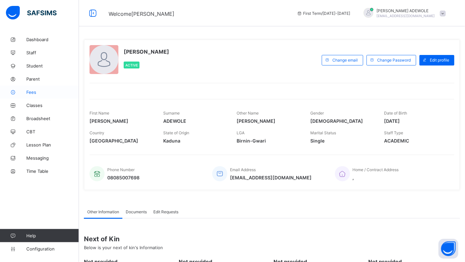
click at [27, 91] on span "Fees" at bounding box center [52, 92] width 53 height 5
